Goal: Task Accomplishment & Management: Manage account settings

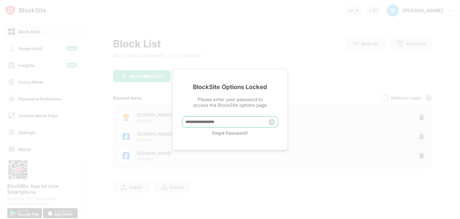
click at [200, 122] on input "text" at bounding box center [230, 121] width 96 height 11
type input "**********"
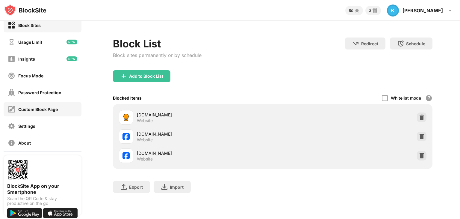
scroll to position [30, 0]
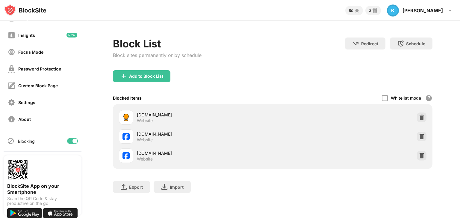
click at [63, 140] on div "Blocking" at bounding box center [43, 141] width 78 height 14
click at [67, 140] on div at bounding box center [72, 141] width 11 height 6
click at [65, 137] on div "Blocking" at bounding box center [43, 141] width 78 height 14
click at [68, 140] on div at bounding box center [70, 140] width 5 height 5
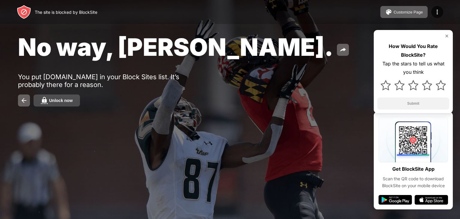
click at [68, 100] on div "Unlock now" at bounding box center [61, 100] width 24 height 5
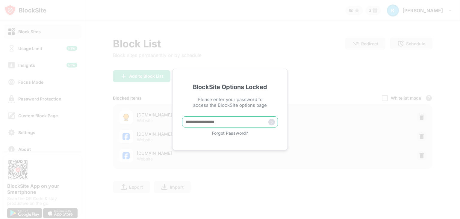
click at [205, 120] on input "text" at bounding box center [230, 121] width 96 height 11
type input "**********"
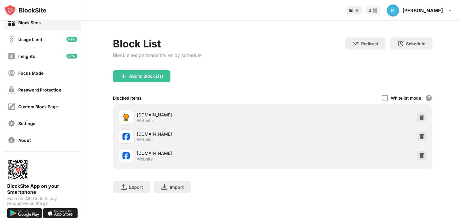
scroll to position [30, 0]
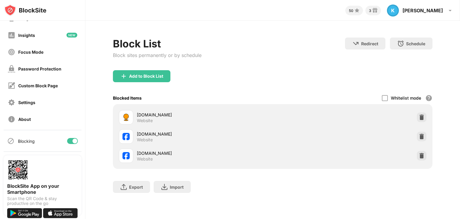
drag, startPoint x: 68, startPoint y: 139, endPoint x: 79, endPoint y: 125, distance: 18.6
click at [68, 138] on div at bounding box center [72, 141] width 11 height 6
